Goal: Task Accomplishment & Management: Use online tool/utility

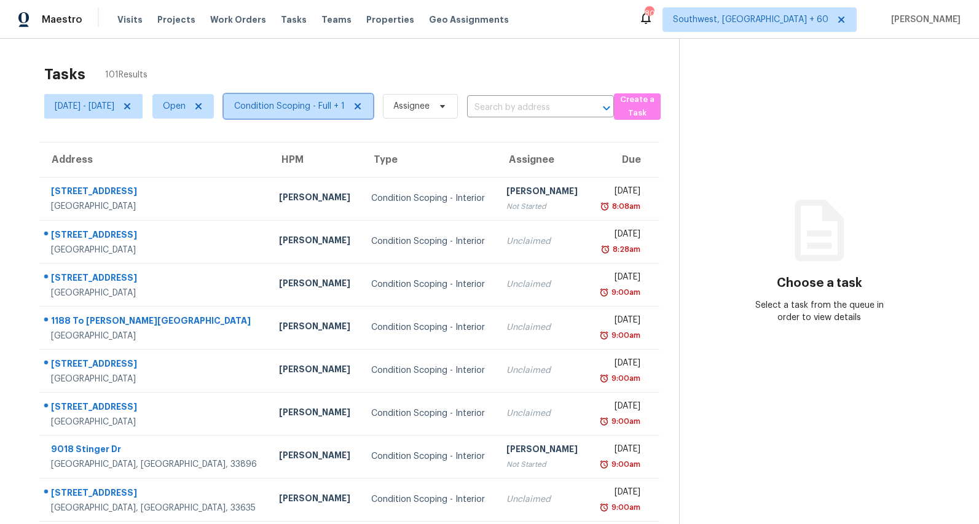
click at [345, 108] on span "Condition Scoping - Full + 1" at bounding box center [289, 106] width 111 height 12
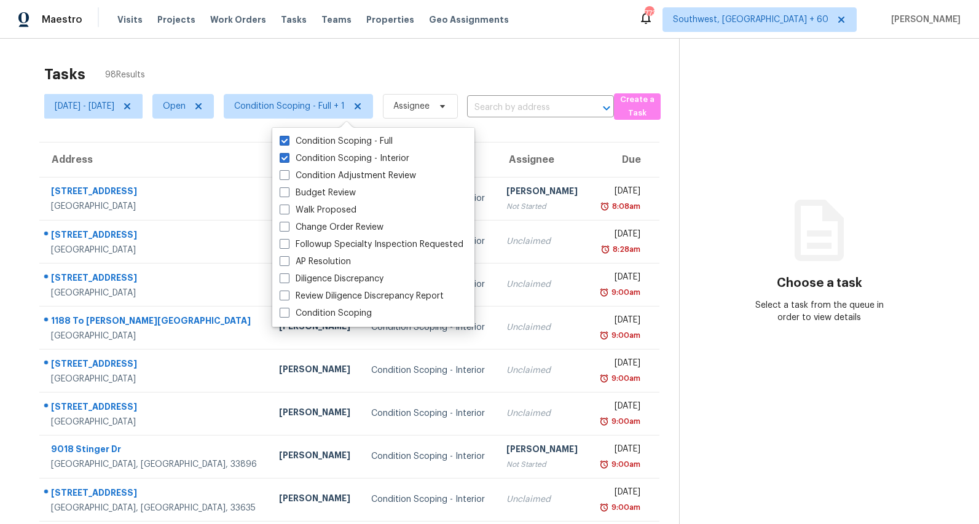
click at [283, 53] on div "Tasks 98 Results Mon, Sep 01 - Wed, Sep 03 Open Condition Scoping - Full + 1 As…" at bounding box center [489, 340] width 979 height 602
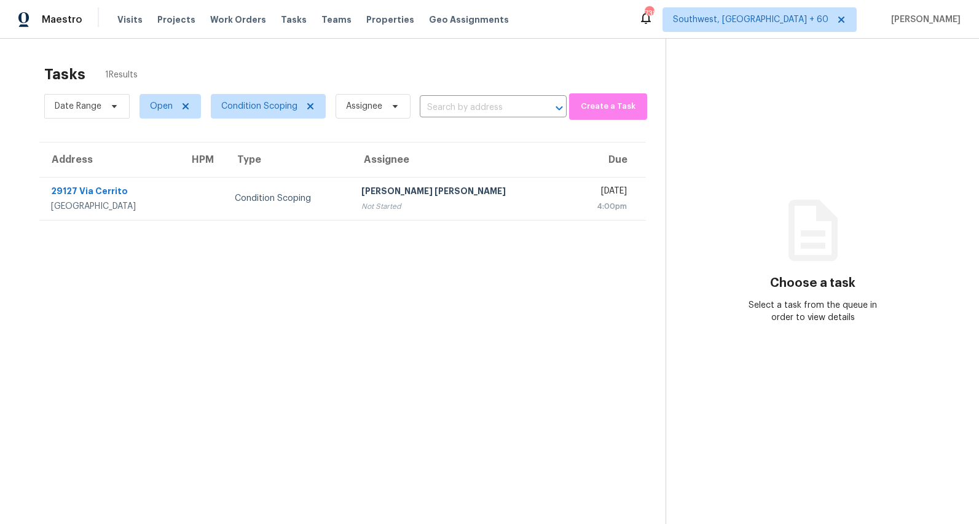
click at [312, 59] on div "Tasks 1 Results" at bounding box center [354, 74] width 621 height 32
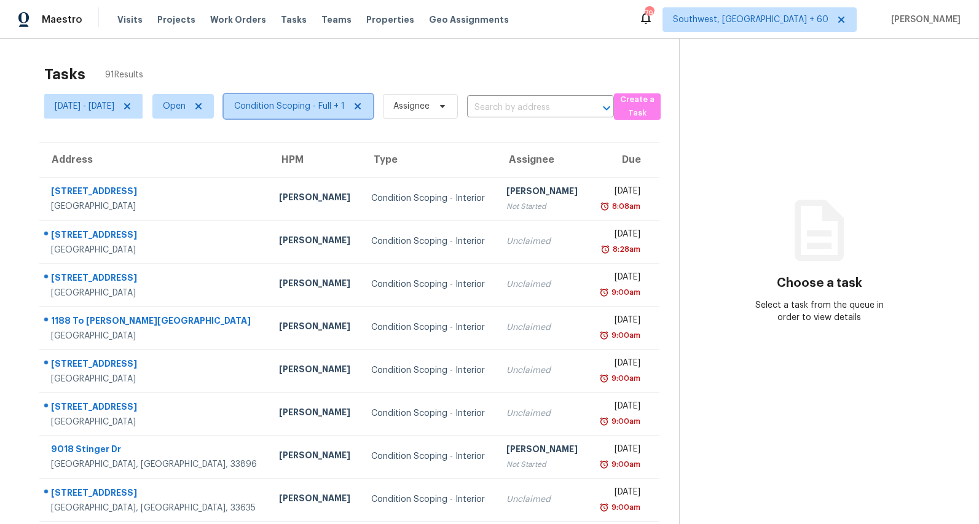
click at [353, 98] on span "Condition Scoping - Full + 1" at bounding box center [298, 106] width 149 height 25
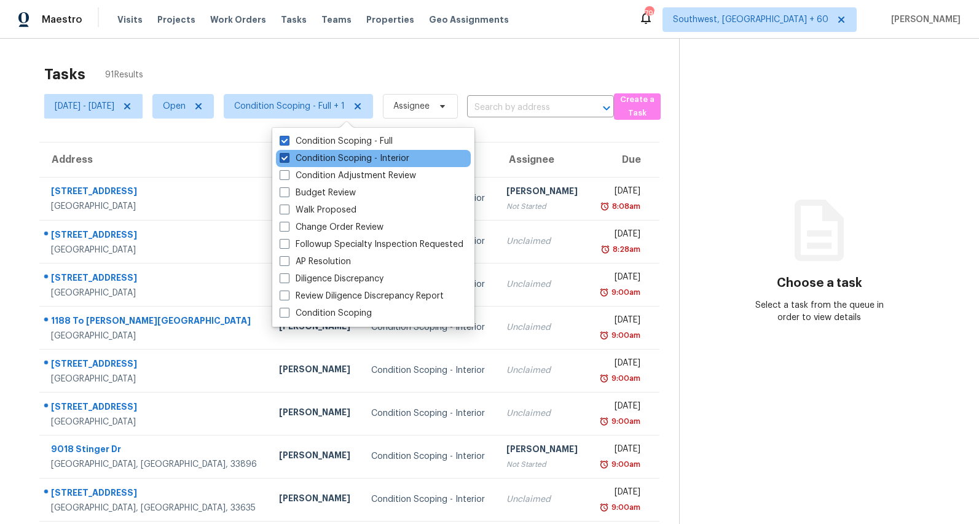
click at [346, 152] on label "Condition Scoping - Interior" at bounding box center [345, 158] width 130 height 12
click at [288, 152] on input "Condition Scoping - Interior" at bounding box center [284, 156] width 8 height 8
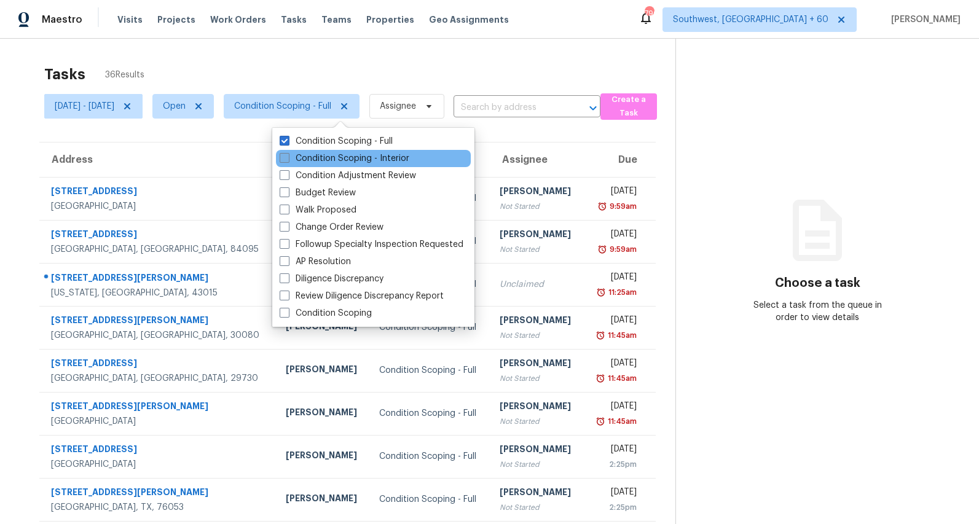
click at [328, 158] on label "Condition Scoping - Interior" at bounding box center [345, 158] width 130 height 12
click at [288, 158] on input "Condition Scoping - Interior" at bounding box center [284, 156] width 8 height 8
checkbox input "true"
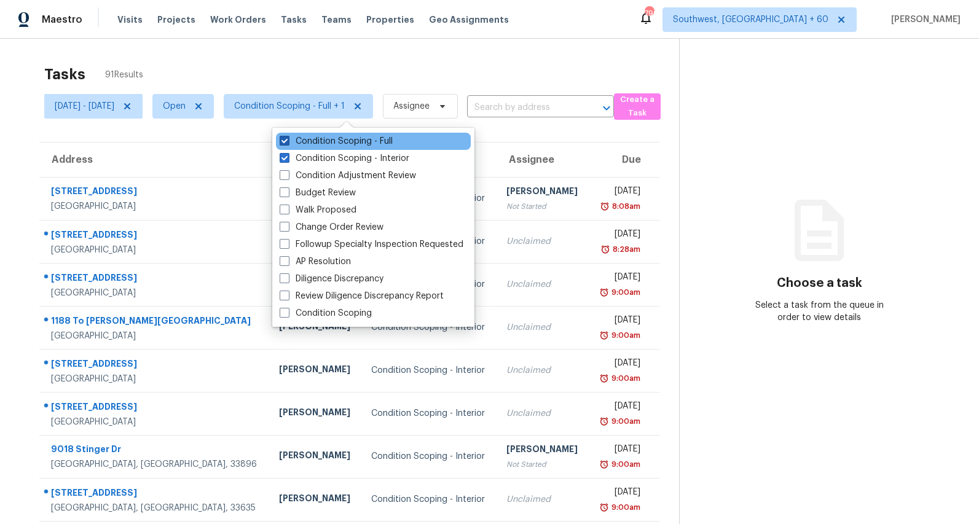
click at [328, 140] on label "Condition Scoping - Full" at bounding box center [336, 141] width 113 height 12
click at [288, 140] on input "Condition Scoping - Full" at bounding box center [284, 139] width 8 height 8
checkbox input "false"
click at [241, 53] on div "Tasks 54 Results Mon, Sep 01 - Wed, Sep 03 Open Condition Scoping - Interior As…" at bounding box center [489, 340] width 979 height 602
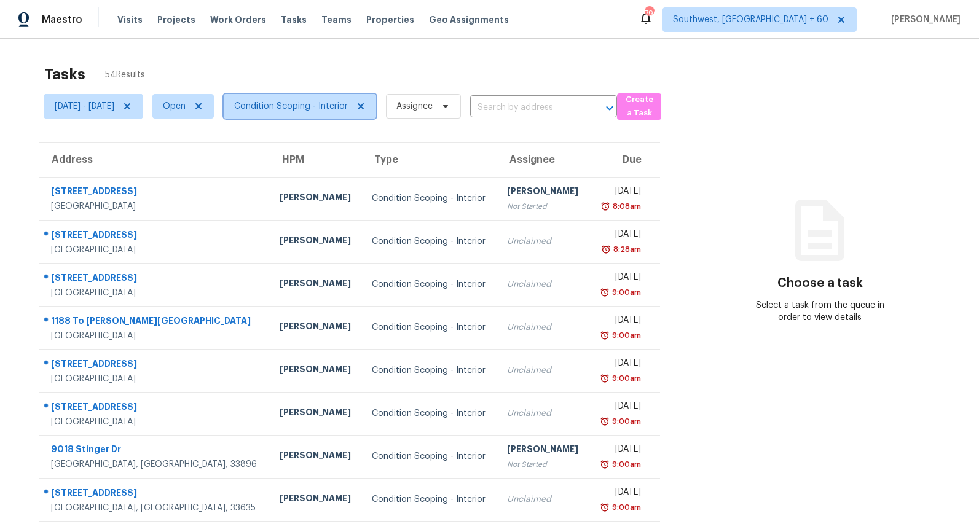
click at [312, 109] on span "Condition Scoping - Interior" at bounding box center [291, 106] width 114 height 12
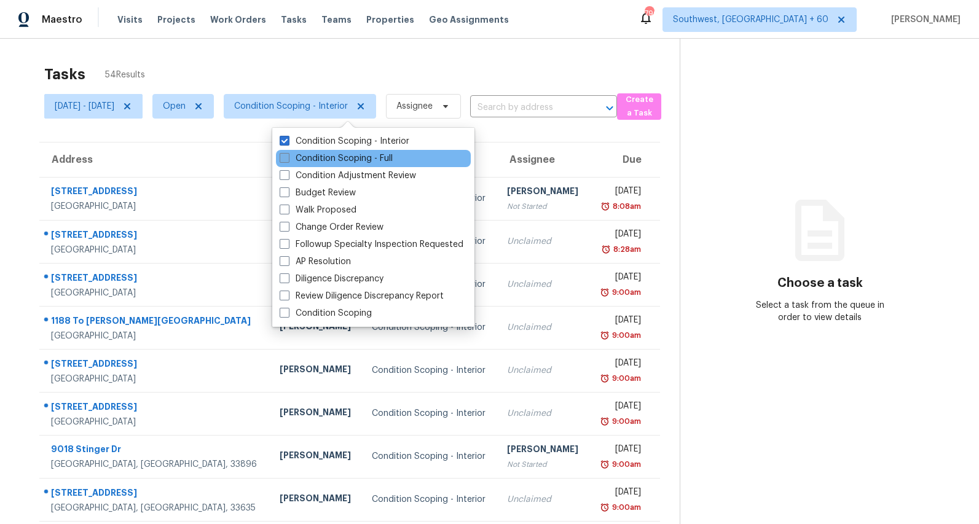
click at [317, 159] on label "Condition Scoping - Full" at bounding box center [336, 158] width 113 height 12
click at [288, 159] on input "Condition Scoping - Full" at bounding box center [284, 156] width 8 height 8
checkbox input "true"
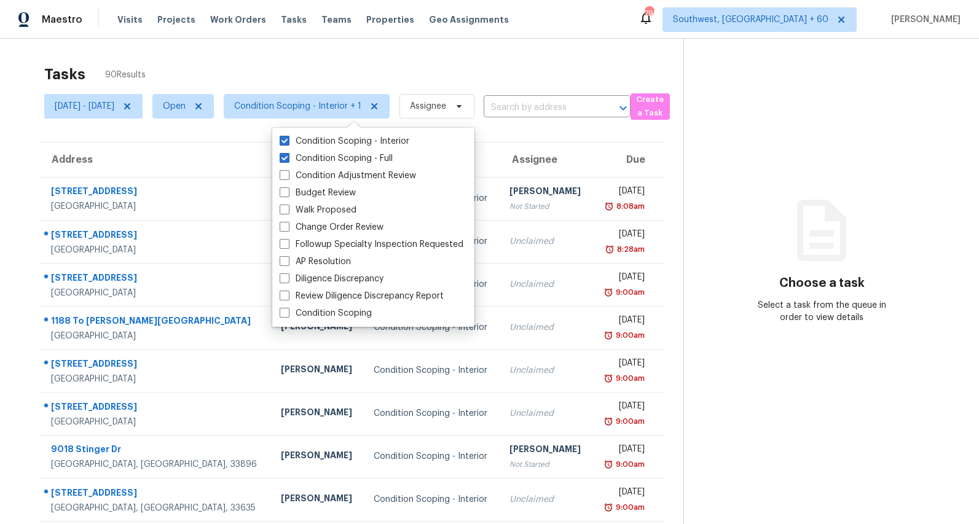
click at [249, 51] on div "Tasks 90 Results Mon, Sep 01 - Wed, Sep 03 Open Condition Scoping - Interior + …" at bounding box center [489, 340] width 979 height 602
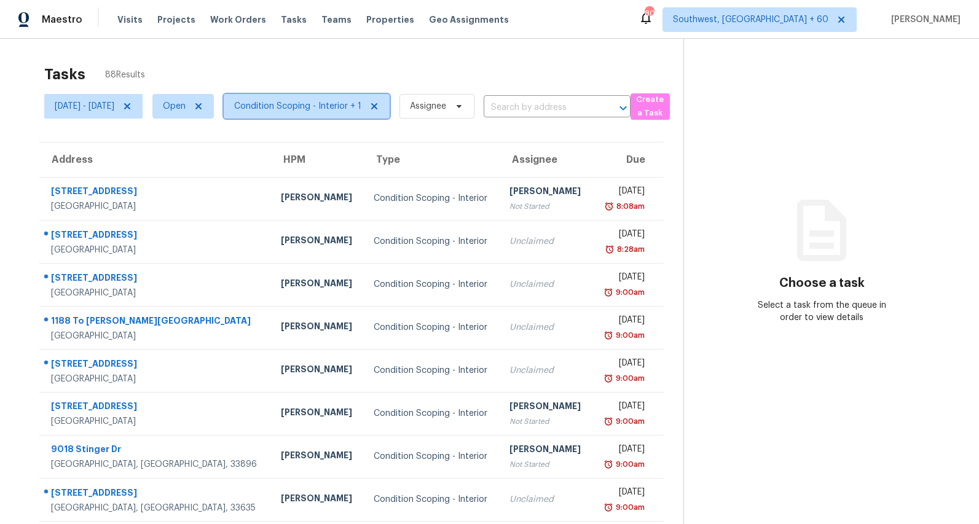
click at [332, 112] on span "Condition Scoping - Interior + 1" at bounding box center [297, 106] width 127 height 12
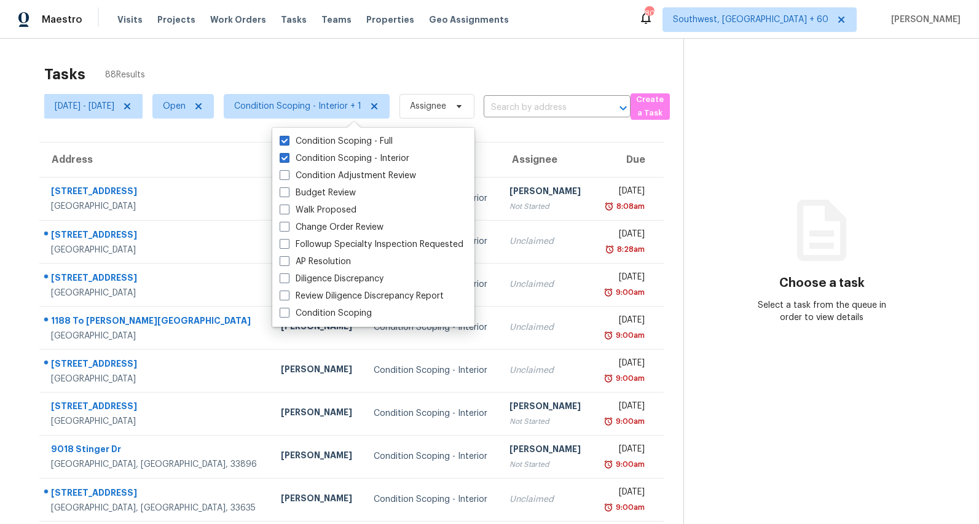
click at [307, 68] on div "Tasks 88 Results" at bounding box center [363, 74] width 639 height 32
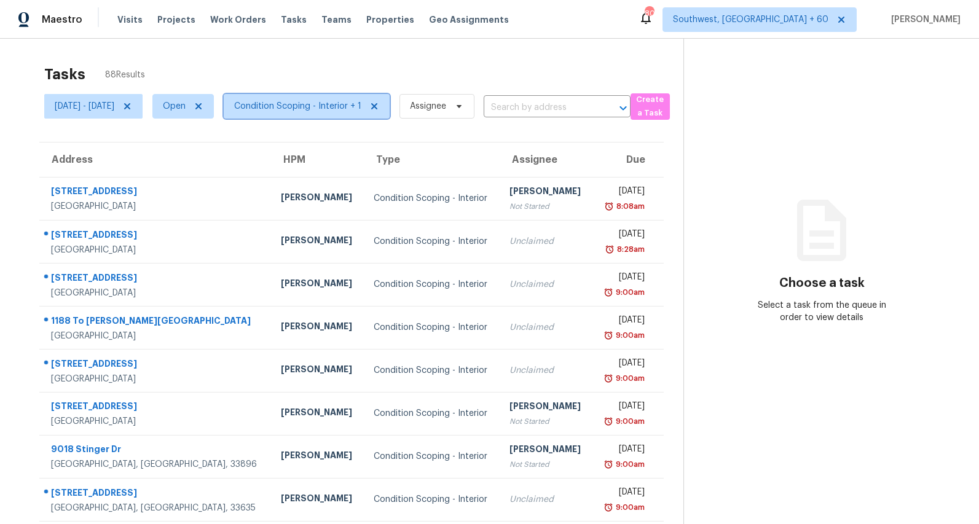
click at [356, 106] on span "Condition Scoping - Interior + 1" at bounding box center [297, 106] width 127 height 12
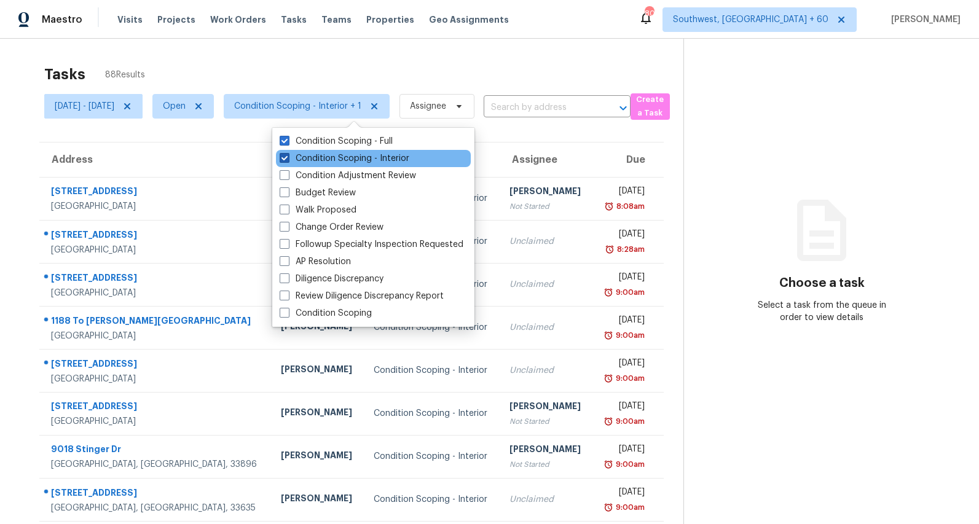
click at [333, 153] on label "Condition Scoping - Interior" at bounding box center [345, 158] width 130 height 12
click at [288, 153] on input "Condition Scoping - Interior" at bounding box center [284, 156] width 8 height 8
checkbox input "false"
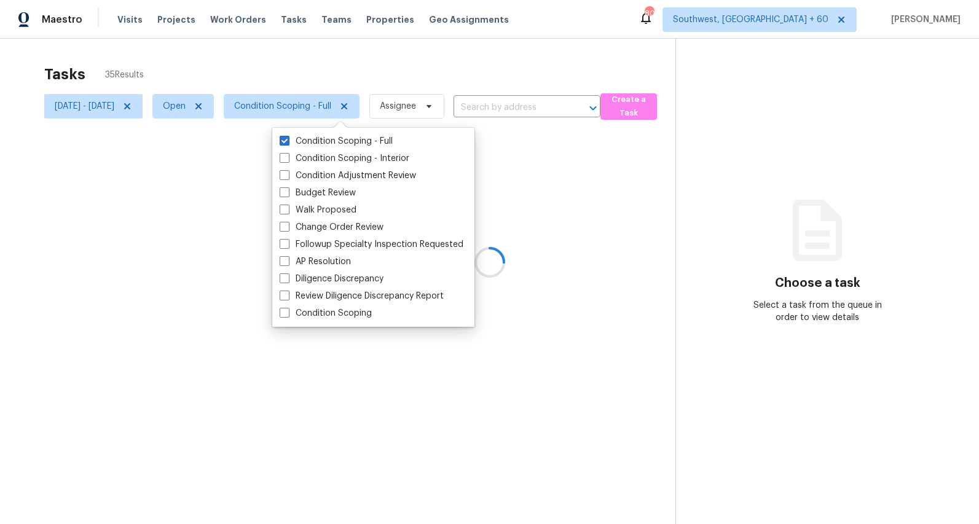
click at [300, 66] on div at bounding box center [489, 262] width 979 height 524
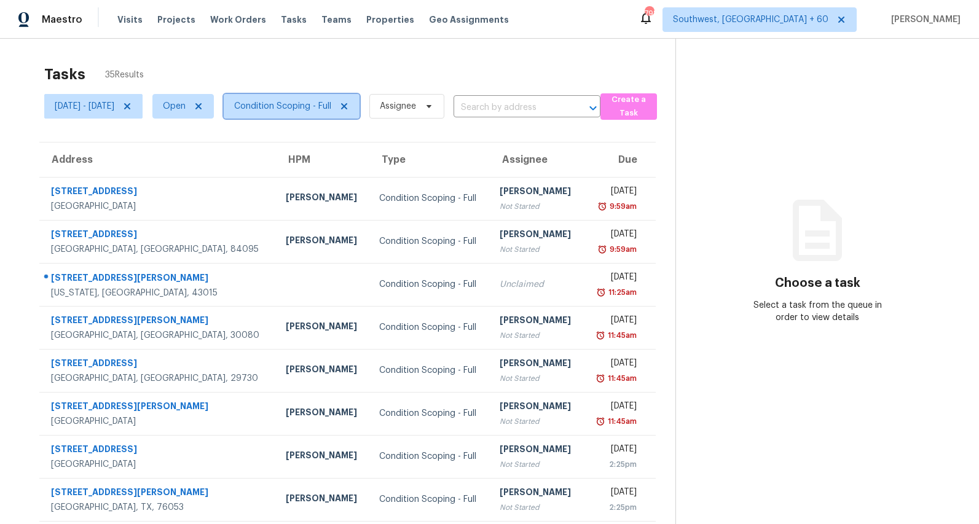
click at [308, 106] on span "Condition Scoping - Full" at bounding box center [282, 106] width 97 height 12
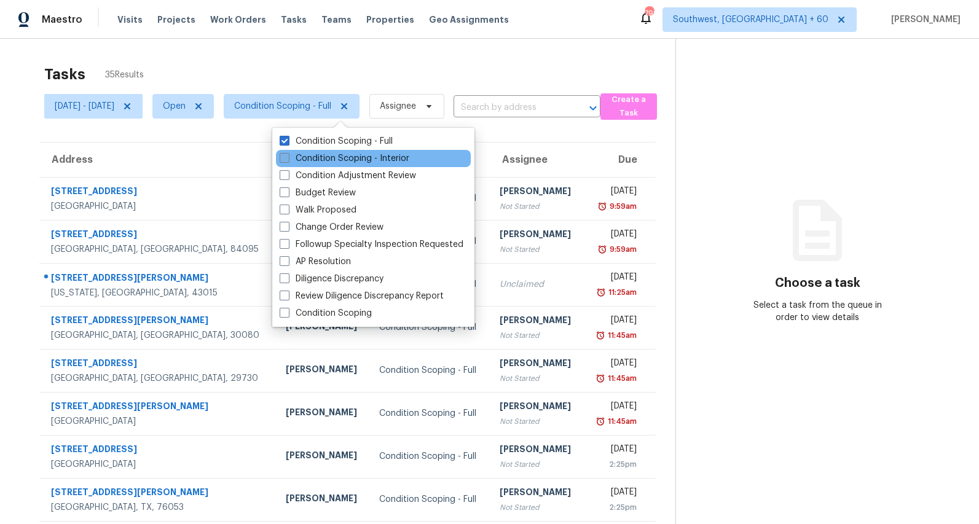
click at [325, 160] on label "Condition Scoping - Interior" at bounding box center [345, 158] width 130 height 12
click at [288, 160] on input "Condition Scoping - Interior" at bounding box center [284, 156] width 8 height 8
checkbox input "true"
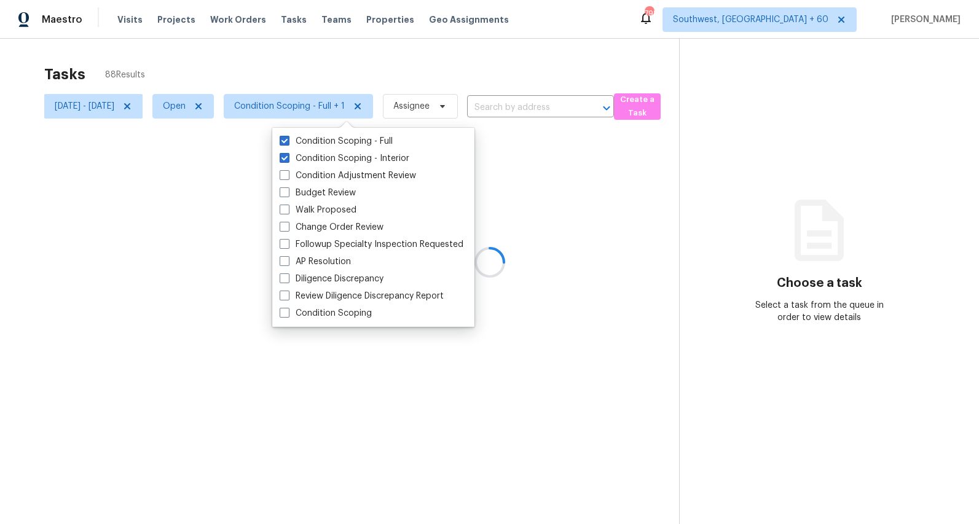
click at [281, 65] on div "Tasks 88 Results" at bounding box center [361, 74] width 635 height 32
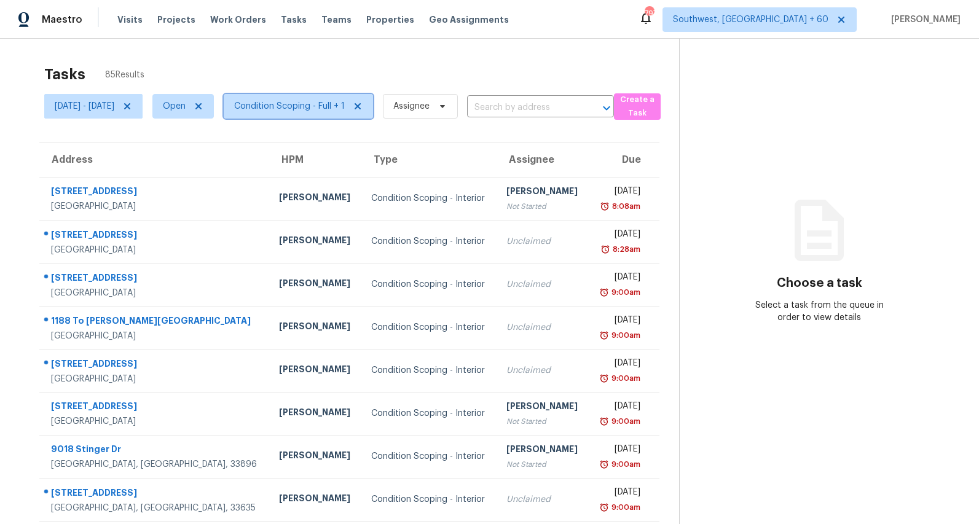
click at [326, 108] on span "Condition Scoping - Full + 1" at bounding box center [289, 106] width 111 height 12
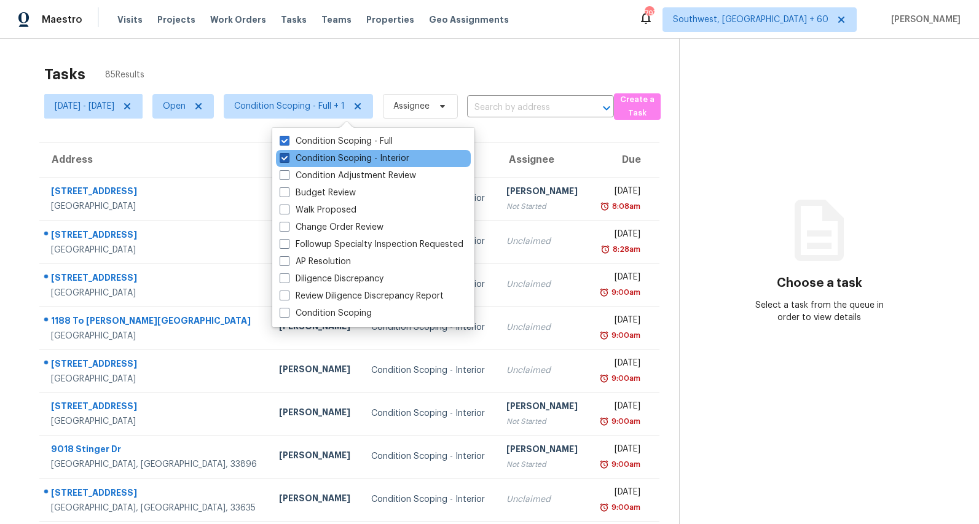
click at [324, 160] on label "Condition Scoping - Interior" at bounding box center [345, 158] width 130 height 12
click at [288, 160] on input "Condition Scoping - Interior" at bounding box center [284, 156] width 8 height 8
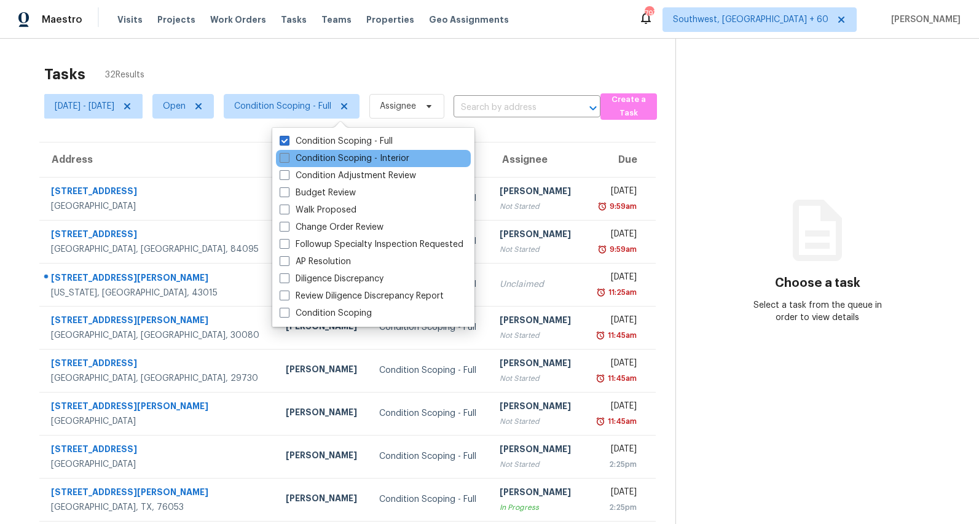
click at [297, 159] on label "Condition Scoping - Interior" at bounding box center [345, 158] width 130 height 12
click at [288, 159] on input "Condition Scoping - Interior" at bounding box center [284, 156] width 8 height 8
checkbox input "true"
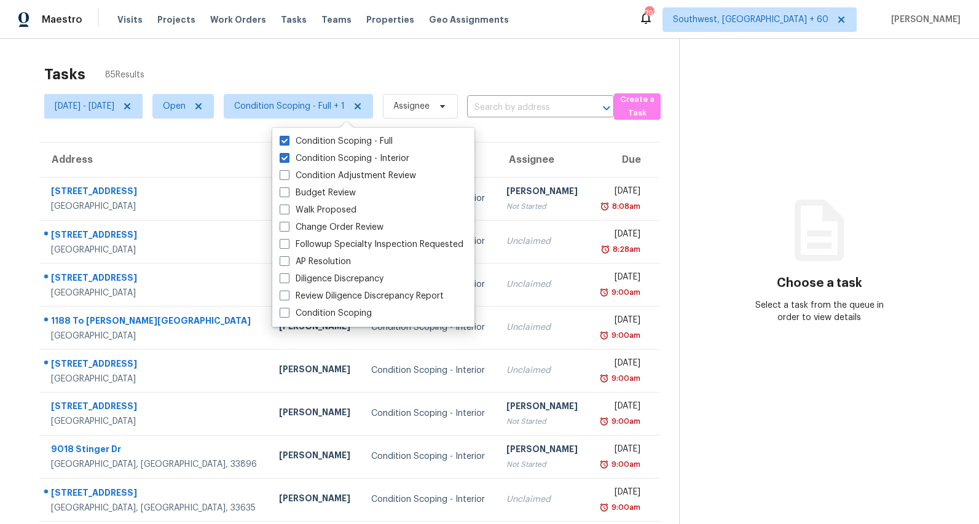
click at [230, 59] on div "Tasks 85 Results" at bounding box center [361, 74] width 635 height 32
